Goal: Task Accomplishment & Management: Complete application form

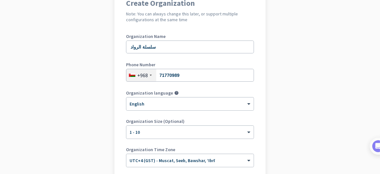
scroll to position [129, 0]
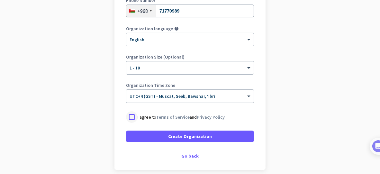
click at [130, 117] on div at bounding box center [132, 117] width 12 height 12
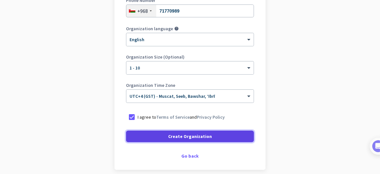
click at [163, 137] on span at bounding box center [190, 136] width 128 height 15
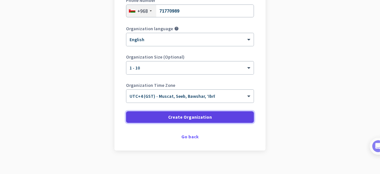
click at [185, 114] on span "Create Organization" at bounding box center [190, 117] width 44 height 6
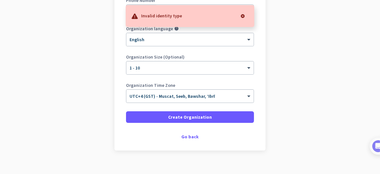
click at [244, 18] on div at bounding box center [242, 16] width 13 height 13
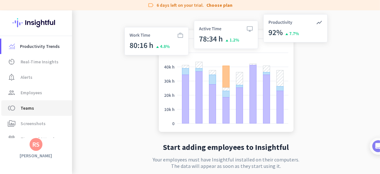
click at [31, 104] on span "Teams" at bounding box center [27, 108] width 13 height 8
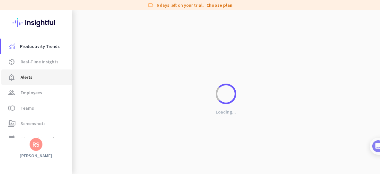
click at [39, 84] on link "notification_important Alerts" at bounding box center [36, 76] width 71 height 15
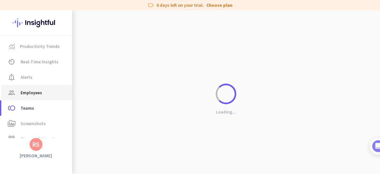
click at [44, 94] on span "group Employees" at bounding box center [36, 93] width 60 height 8
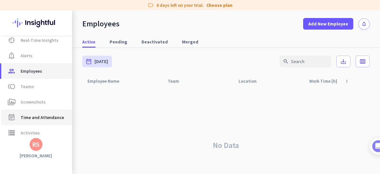
scroll to position [8, 0]
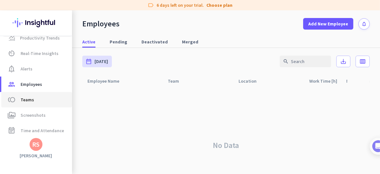
click at [48, 100] on span "toll Teams" at bounding box center [36, 100] width 60 height 8
